Goal: Task Accomplishment & Management: Complete application form

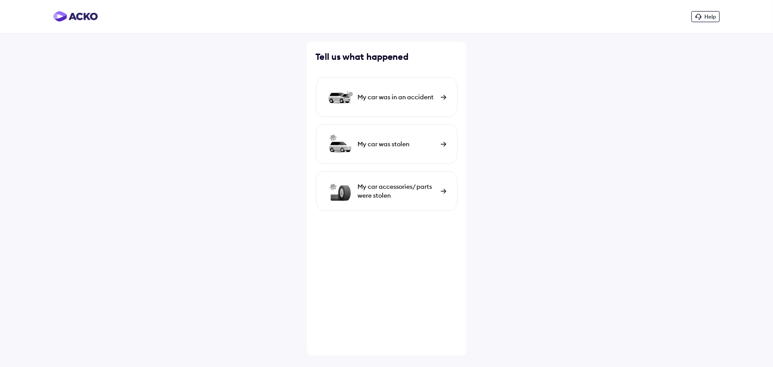
click at [395, 97] on div "My car was in an accident" at bounding box center [397, 97] width 78 height 9
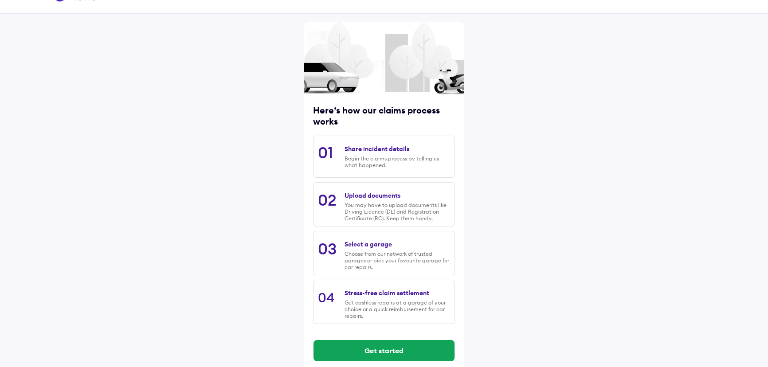
scroll to position [31, 0]
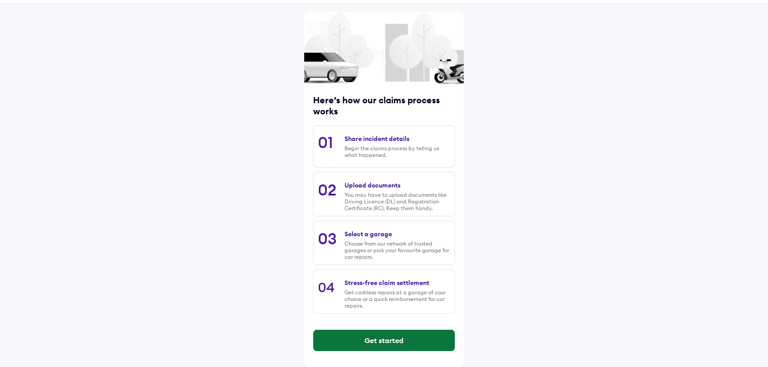
click at [386, 338] on button "Get started" at bounding box center [383, 340] width 141 height 21
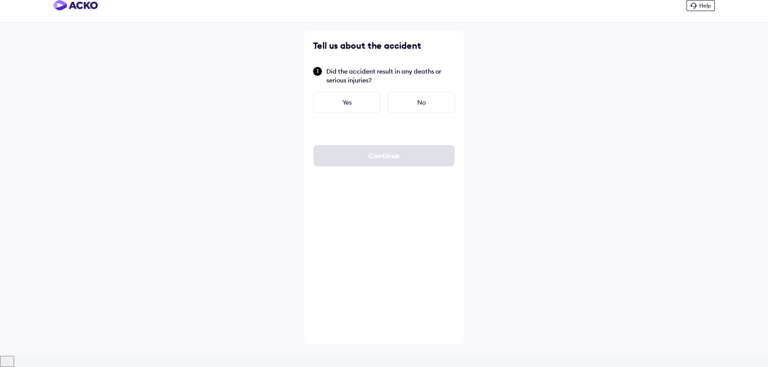
scroll to position [0, 0]
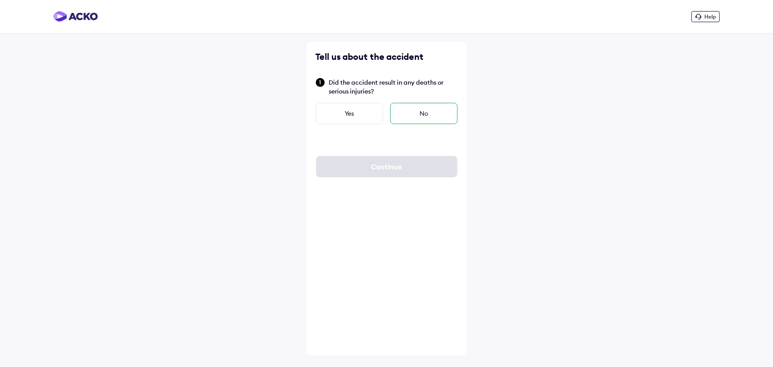
click at [424, 113] on div "No" at bounding box center [423, 113] width 67 height 21
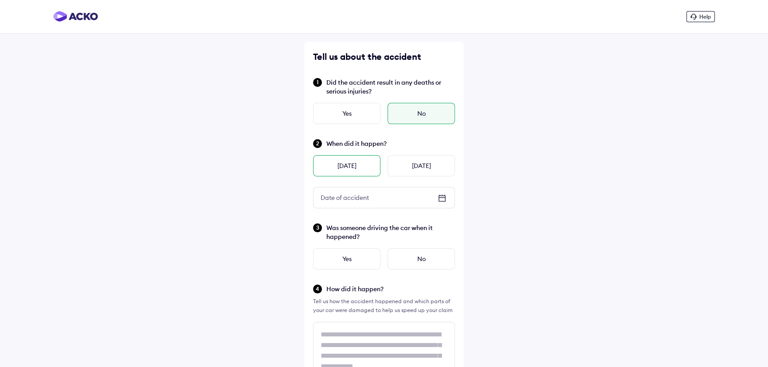
click at [359, 165] on div "[DATE]" at bounding box center [346, 165] width 67 height 21
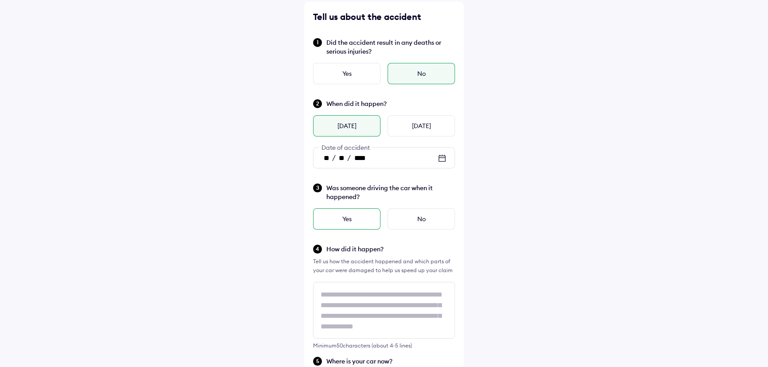
click at [339, 208] on div "Yes" at bounding box center [346, 218] width 67 height 21
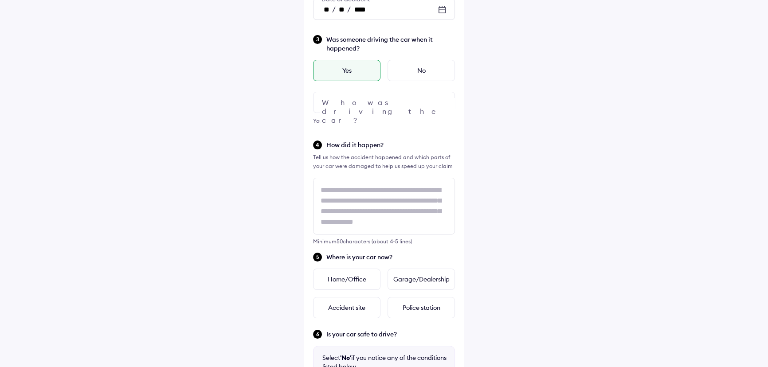
scroll to position [201, 0]
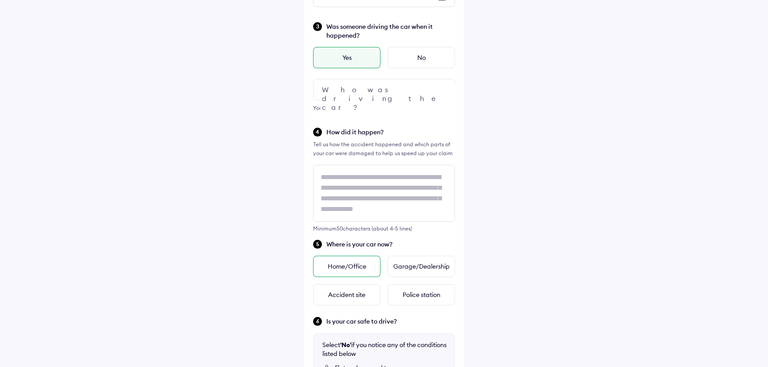
click at [365, 266] on div "Home/Office" at bounding box center [346, 266] width 67 height 21
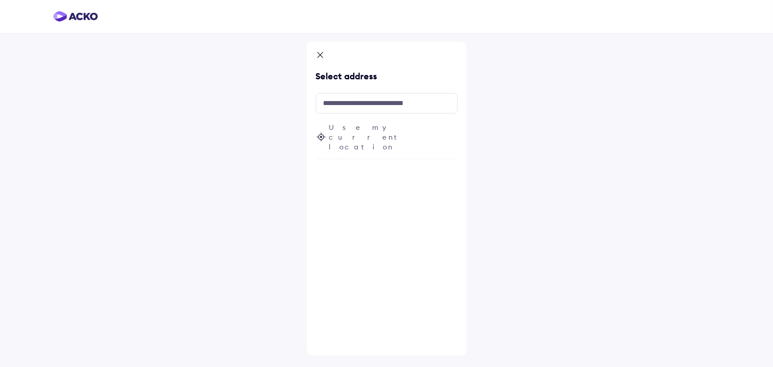
click at [359, 132] on span "Use my current location" at bounding box center [393, 136] width 129 height 29
click at [382, 102] on input "text" at bounding box center [387, 103] width 142 height 20
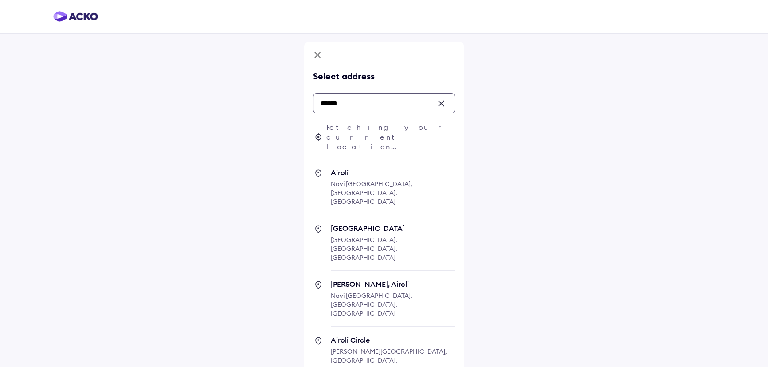
click at [367, 168] on span "Airoli" at bounding box center [393, 172] width 124 height 9
type input "******"
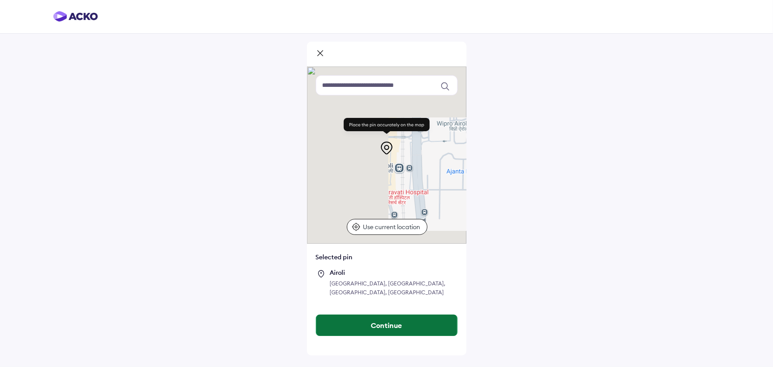
click at [405, 317] on button "Continue" at bounding box center [386, 325] width 141 height 21
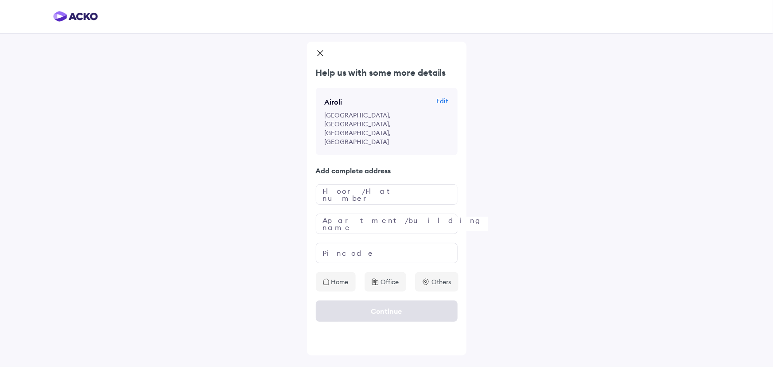
click at [338, 277] on p "Home" at bounding box center [339, 281] width 17 height 9
click at [354, 184] on input "text" at bounding box center [387, 194] width 142 height 20
type input "*"
click at [357, 214] on input "text" at bounding box center [387, 224] width 142 height 20
type input "*"
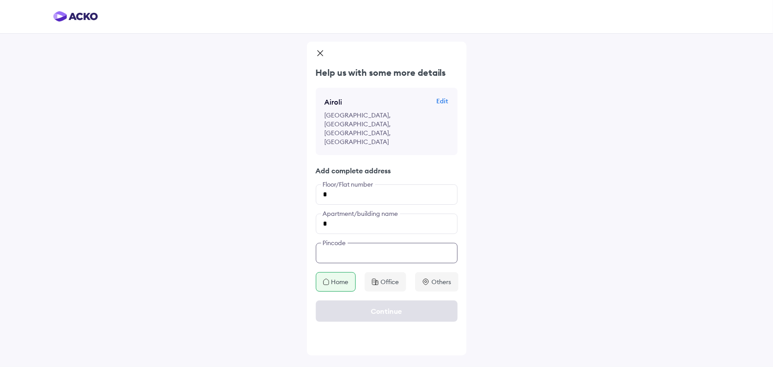
click at [365, 243] on input "text" at bounding box center [387, 253] width 142 height 20
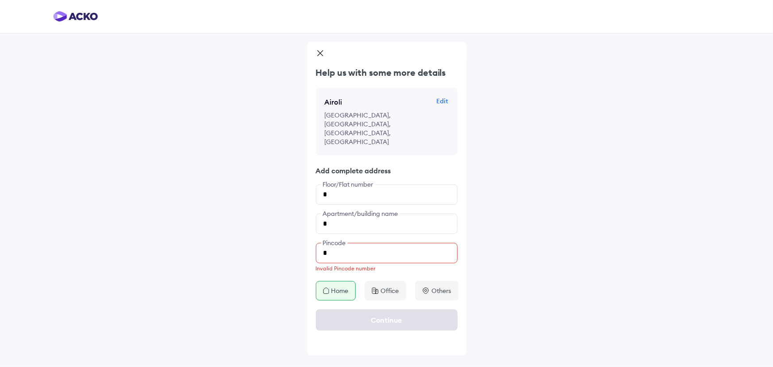
click at [386, 300] on div "Continue" at bounding box center [387, 319] width 160 height 39
drag, startPoint x: 332, startPoint y: 236, endPoint x: 166, endPoint y: 226, distance: 166.1
click at [225, 226] on div "Help us with some more details Airoli Edit [GEOGRAPHIC_DATA] Add complete addre…" at bounding box center [386, 183] width 773 height 367
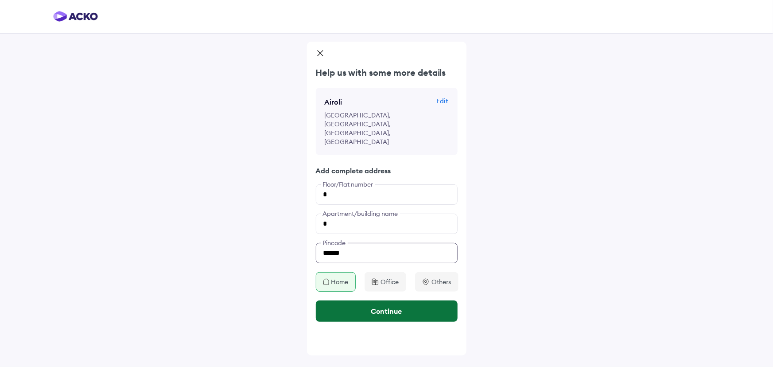
type input "******"
click at [407, 300] on button "Continue" at bounding box center [387, 310] width 142 height 21
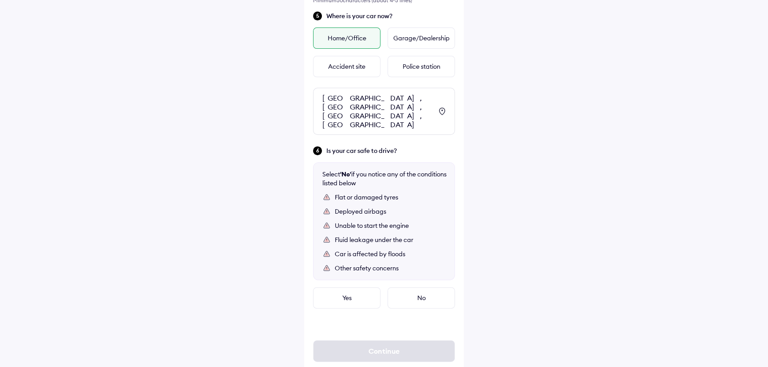
scroll to position [433, 0]
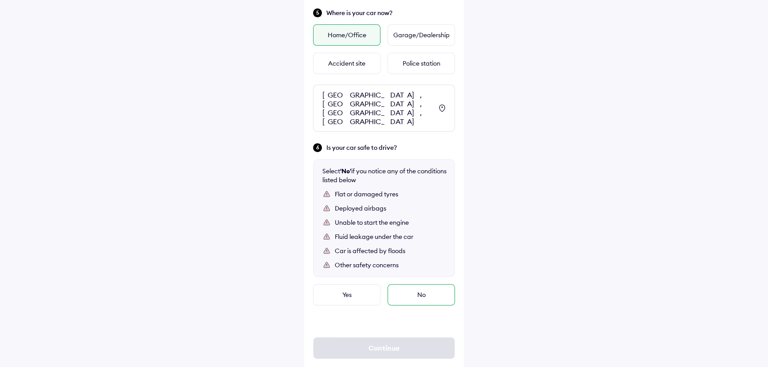
click at [420, 284] on div "No" at bounding box center [420, 294] width 67 height 21
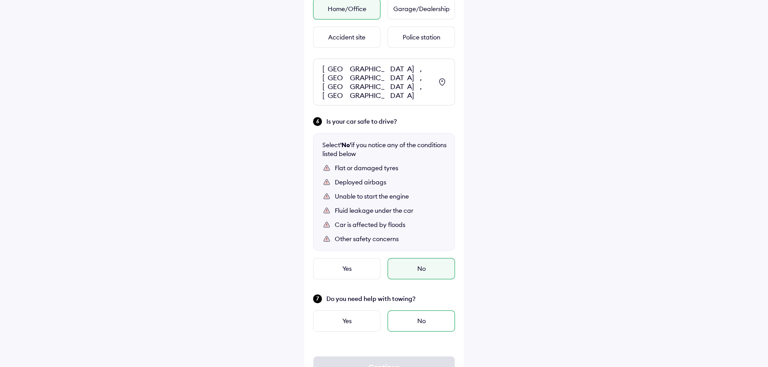
scroll to position [473, 0]
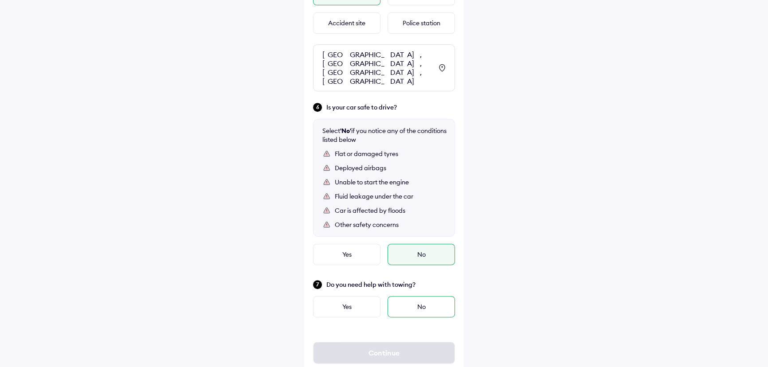
click at [425, 296] on div "No" at bounding box center [420, 306] width 67 height 21
click at [416, 296] on div "No" at bounding box center [420, 306] width 67 height 21
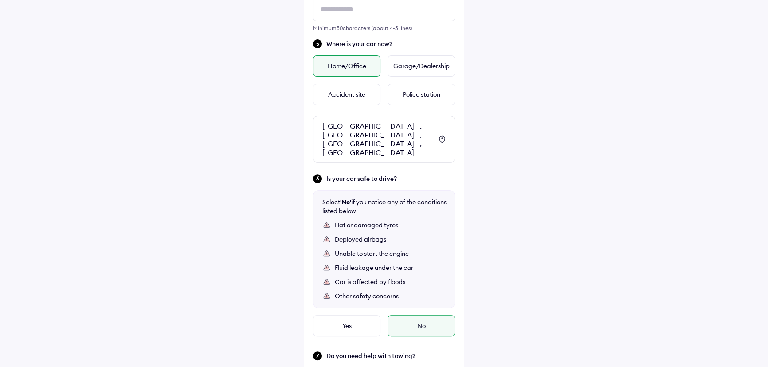
scroll to position [478, 0]
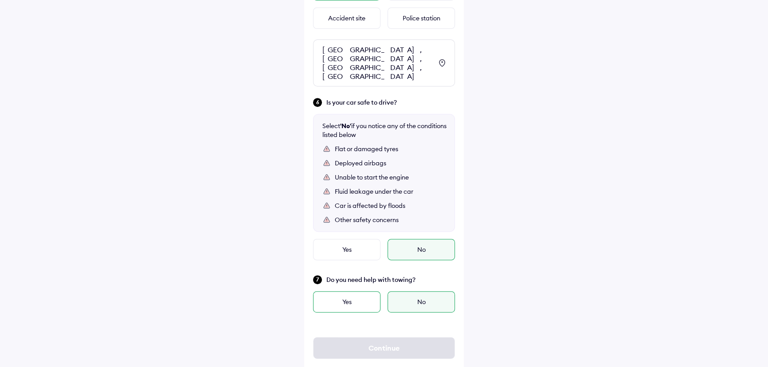
click at [353, 291] on div "Yes" at bounding box center [346, 301] width 67 height 21
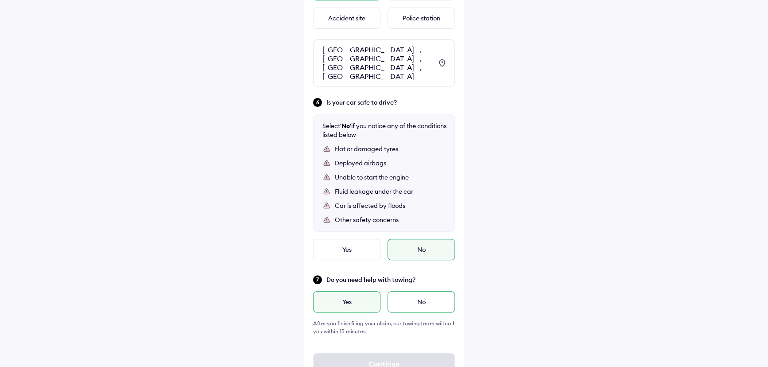
click at [416, 291] on div "No" at bounding box center [420, 301] width 67 height 21
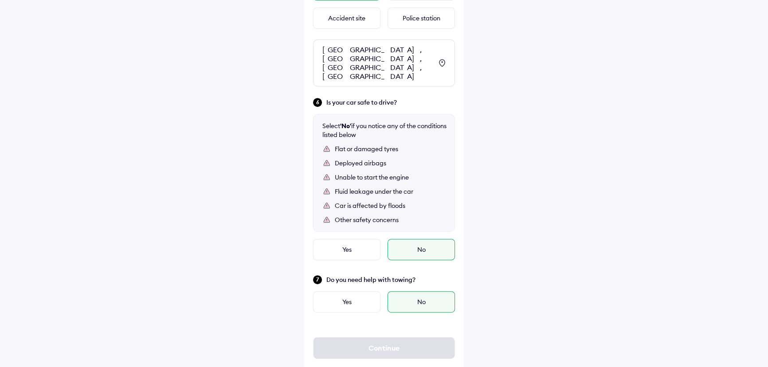
click at [432, 239] on div "No" at bounding box center [420, 249] width 67 height 21
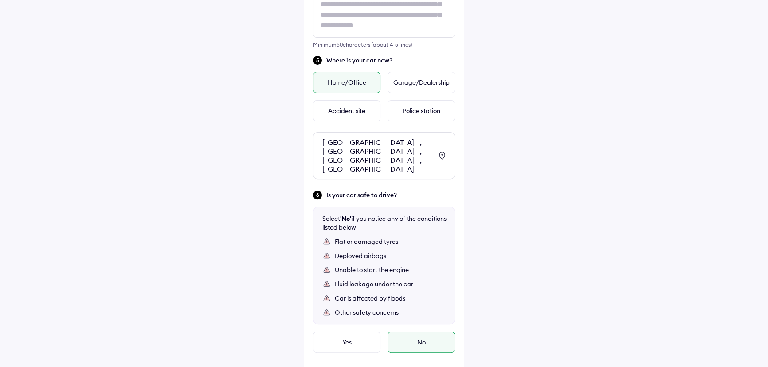
scroll to position [316, 0]
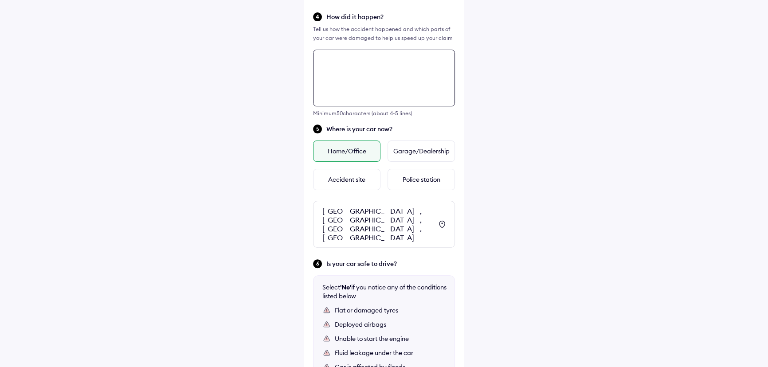
click at [371, 94] on textarea at bounding box center [384, 78] width 142 height 57
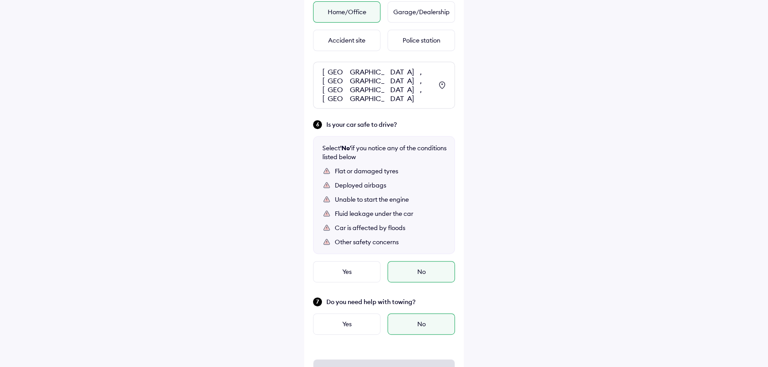
scroll to position [510, 0]
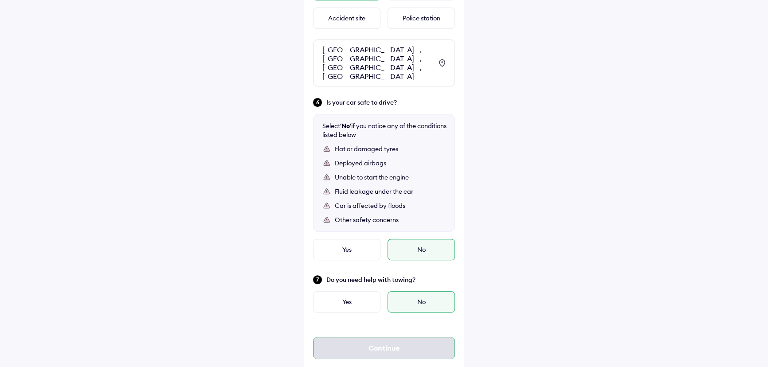
click at [394, 337] on div "Continue" at bounding box center [384, 347] width 142 height 21
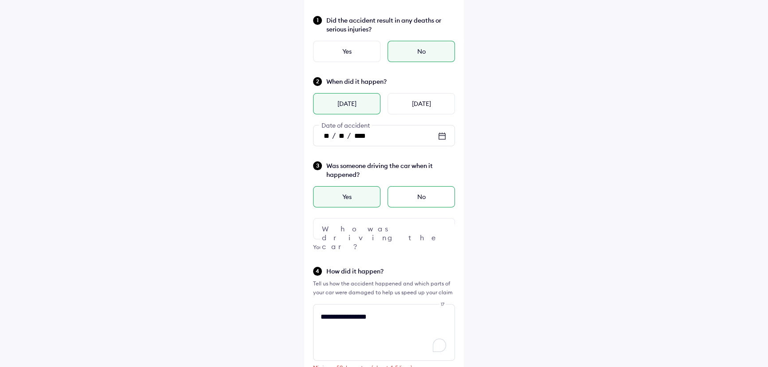
scroll to position [161, 0]
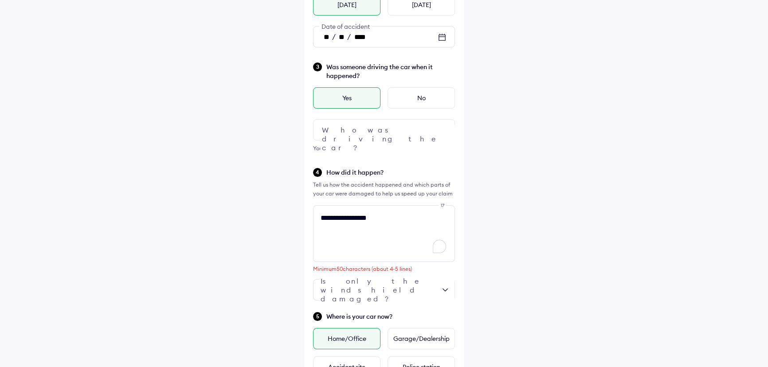
click at [409, 130] on div at bounding box center [384, 129] width 142 height 21
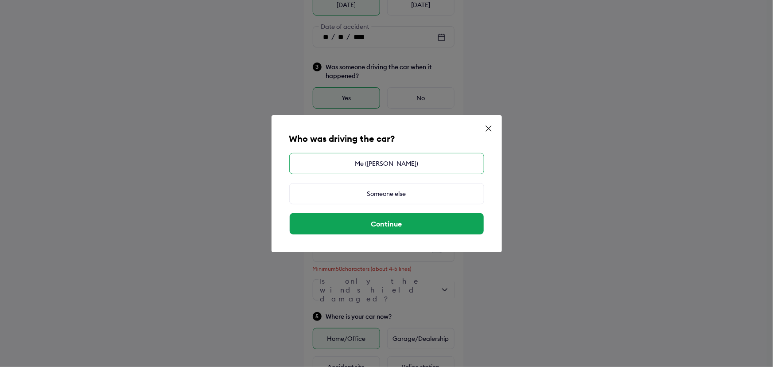
click at [405, 162] on div "Me ([PERSON_NAME])" at bounding box center [386, 163] width 195 height 21
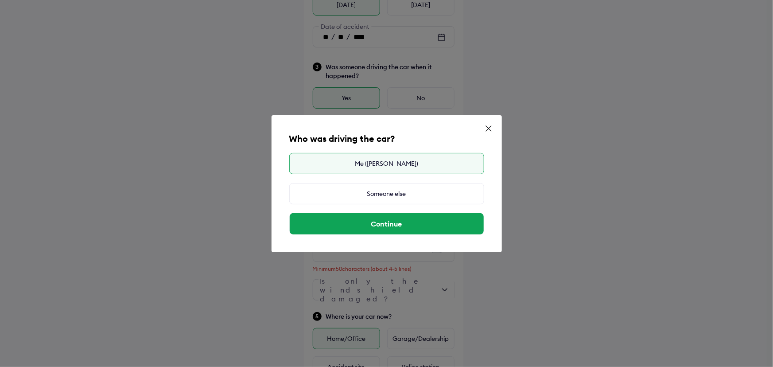
click at [407, 165] on div "Me ([PERSON_NAME])" at bounding box center [386, 163] width 195 height 21
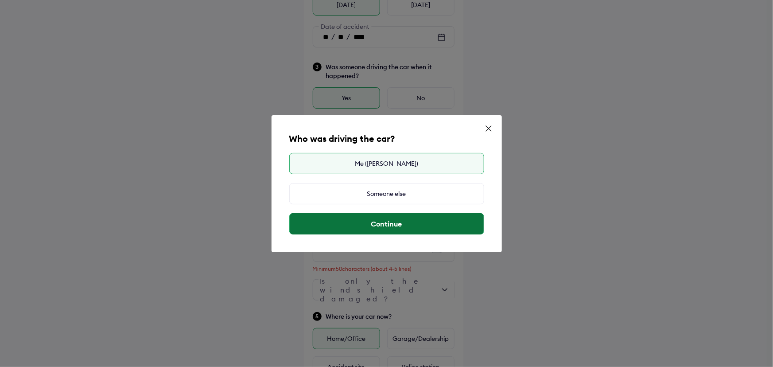
drag, startPoint x: 403, startPoint y: 220, endPoint x: 408, endPoint y: 221, distance: 4.6
click at [403, 220] on button "Continue" at bounding box center [387, 223] width 194 height 21
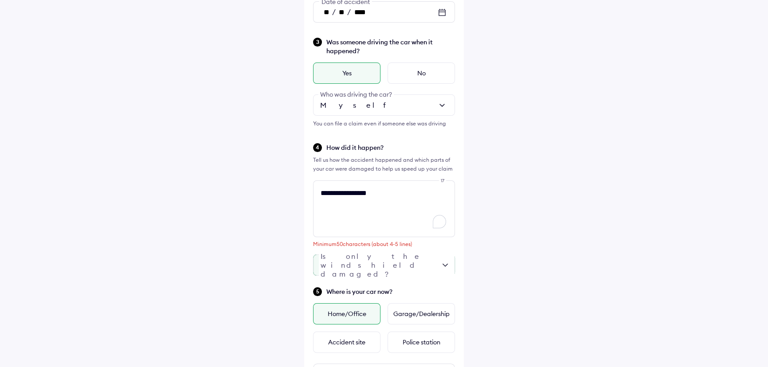
scroll to position [322, 0]
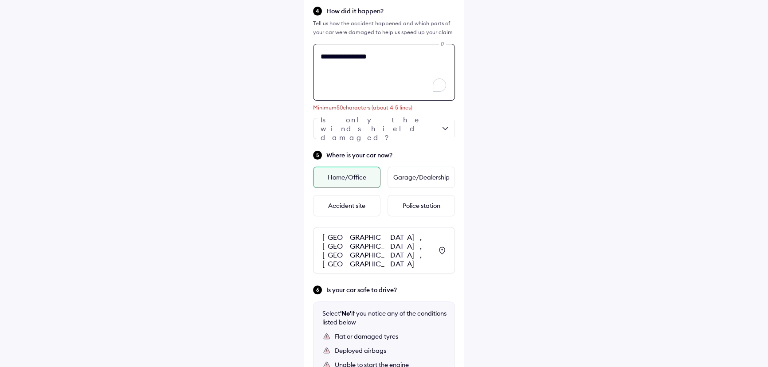
click at [396, 54] on textarea "**********" at bounding box center [384, 72] width 142 height 57
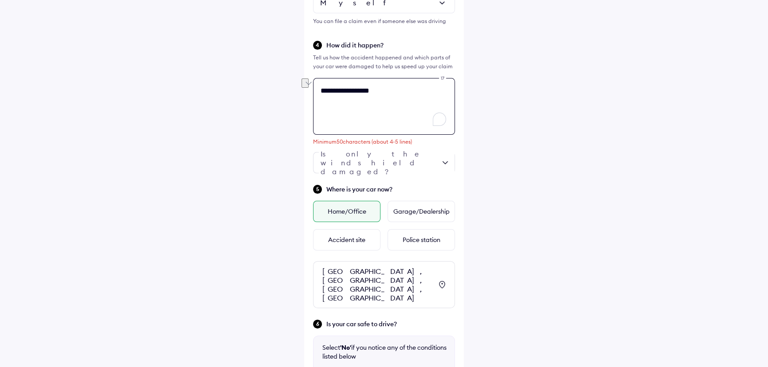
scroll to position [285, 0]
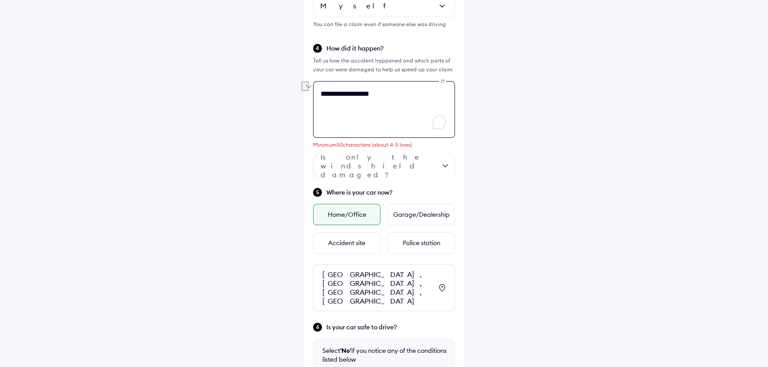
click at [377, 99] on textarea "**********" at bounding box center [384, 109] width 142 height 57
paste textarea "**********"
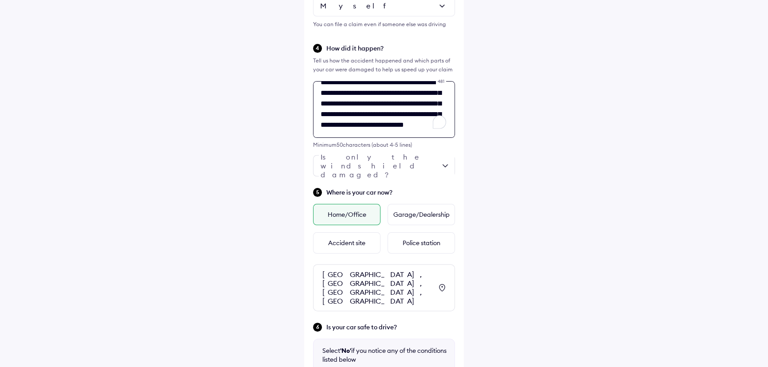
scroll to position [0, 0]
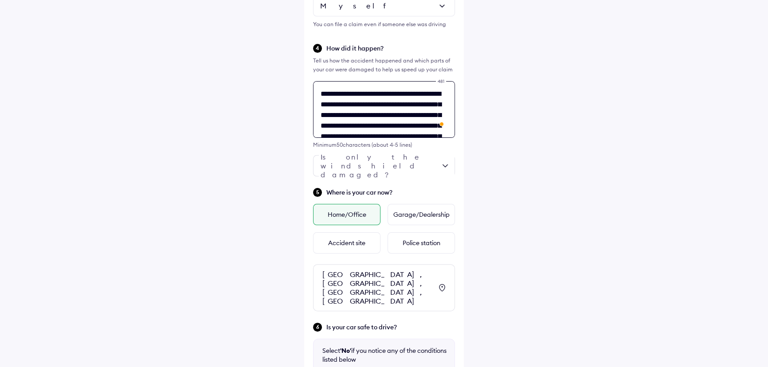
drag, startPoint x: 350, startPoint y: 92, endPoint x: 332, endPoint y: 92, distance: 17.3
click at [332, 92] on textarea "**********" at bounding box center [384, 109] width 142 height 57
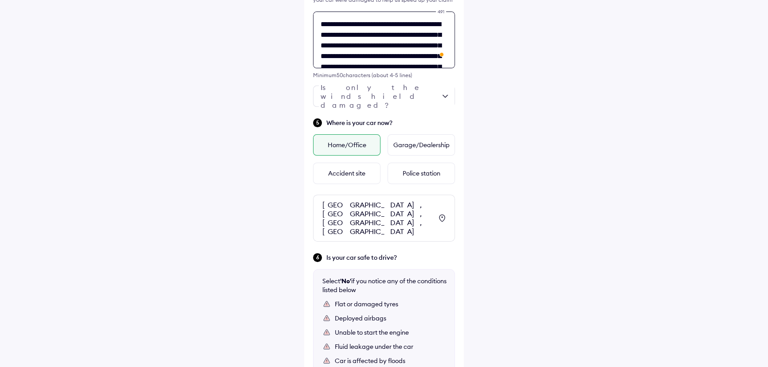
scroll to position [366, 0]
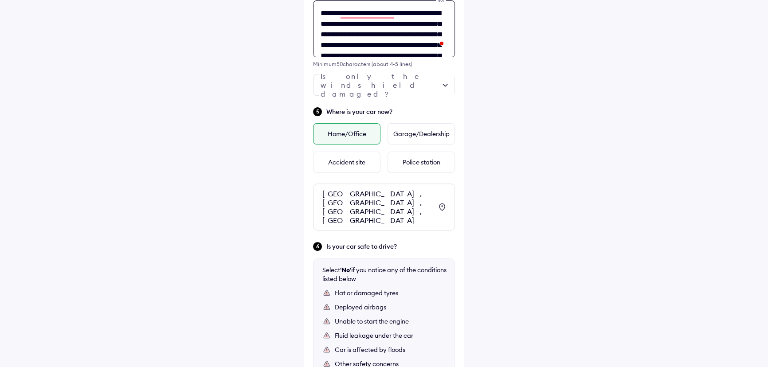
drag, startPoint x: 390, startPoint y: 34, endPoint x: 371, endPoint y: 32, distance: 19.1
click at [371, 32] on textarea "**********" at bounding box center [384, 28] width 142 height 57
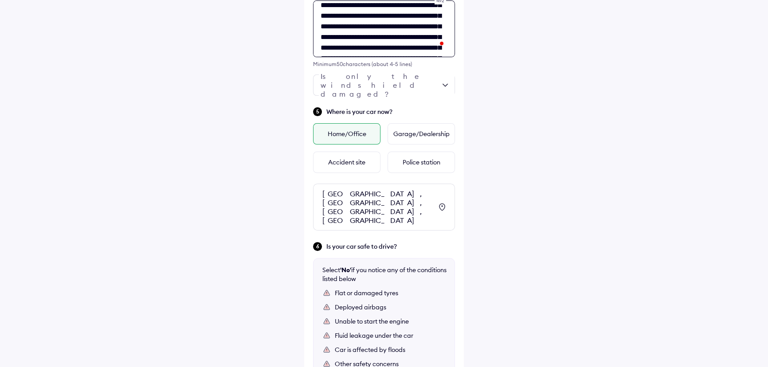
scroll to position [80, 0]
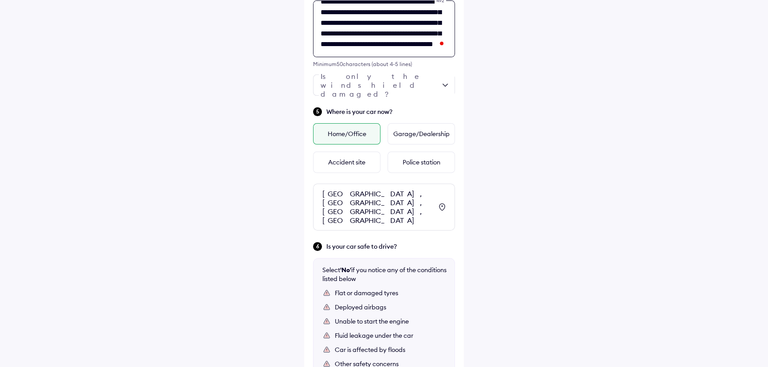
drag, startPoint x: 413, startPoint y: 17, endPoint x: 394, endPoint y: 37, distance: 27.3
click at [394, 37] on textarea "**********" at bounding box center [384, 28] width 142 height 57
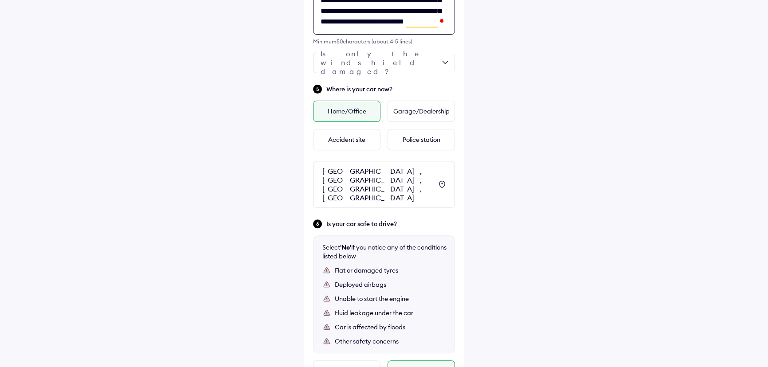
scroll to position [406, 0]
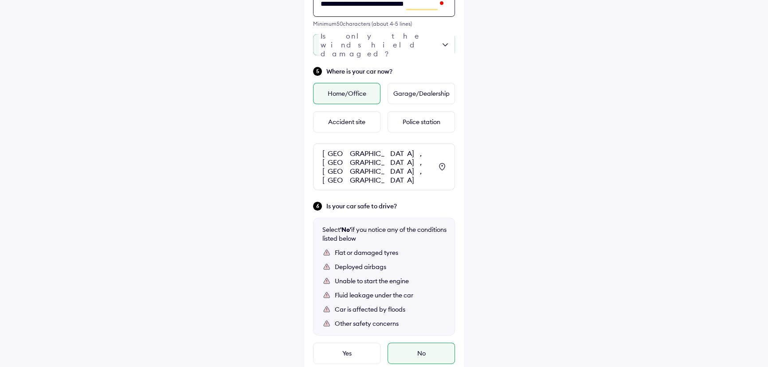
type textarea "**********"
click at [434, 43] on div at bounding box center [384, 44] width 142 height 21
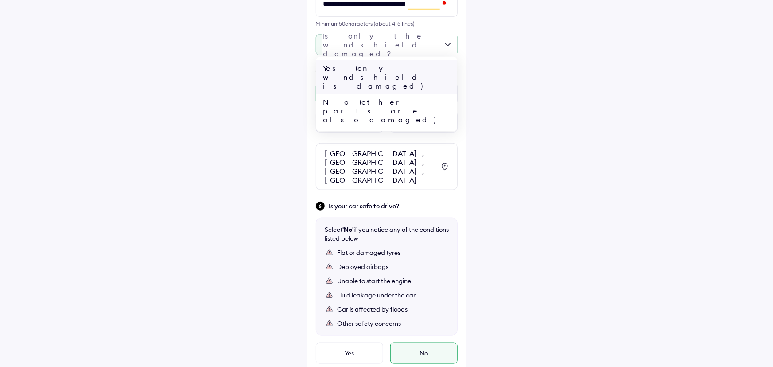
click at [418, 65] on div "Yes (only windshield is damaged)" at bounding box center [386, 77] width 141 height 34
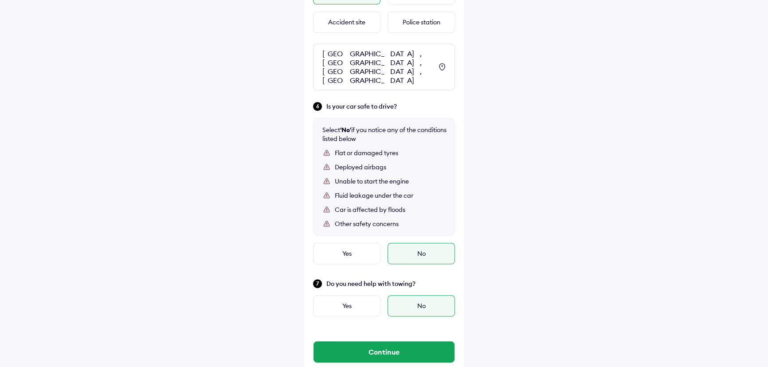
scroll to position [510, 0]
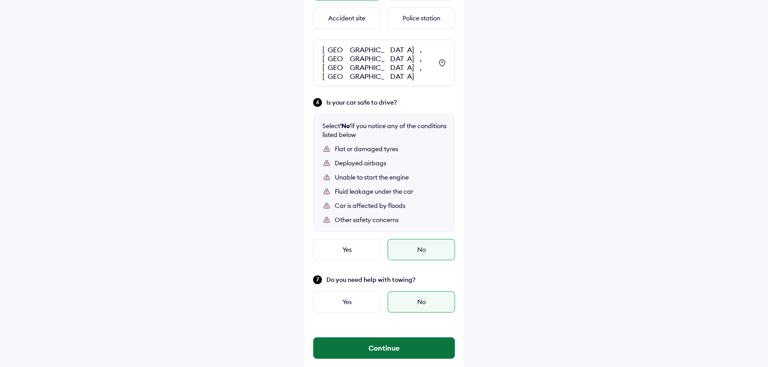
click at [421, 337] on button "Continue" at bounding box center [383, 347] width 141 height 21
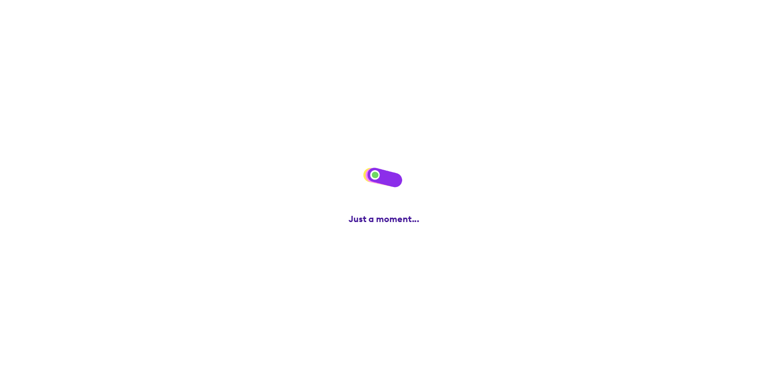
scroll to position [0, 0]
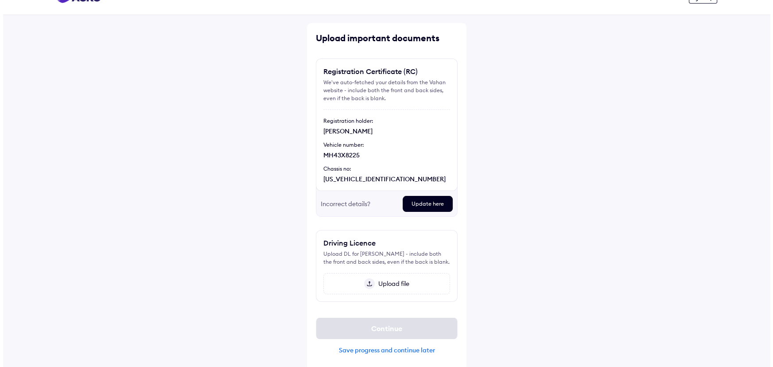
scroll to position [29, 0]
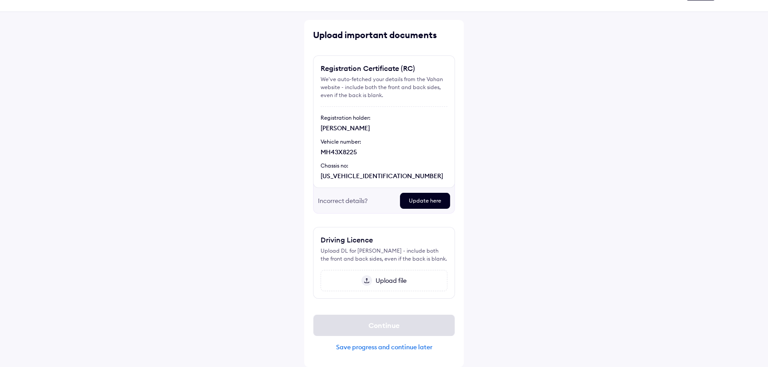
click at [405, 347] on div "Save progress and continue later" at bounding box center [384, 347] width 142 height 8
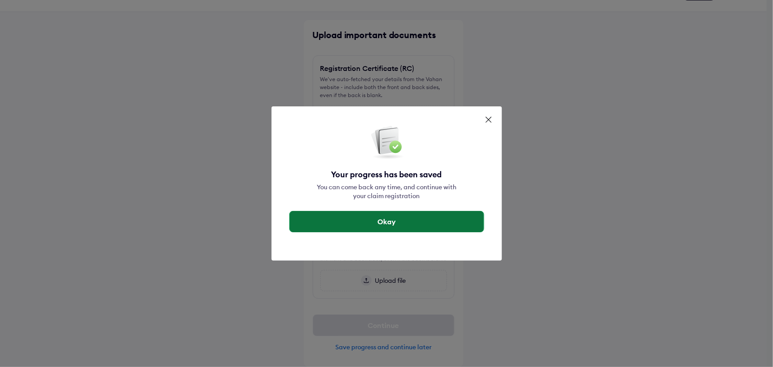
click at [425, 214] on button "Okay" at bounding box center [387, 221] width 194 height 21
